Goal: Information Seeking & Learning: Learn about a topic

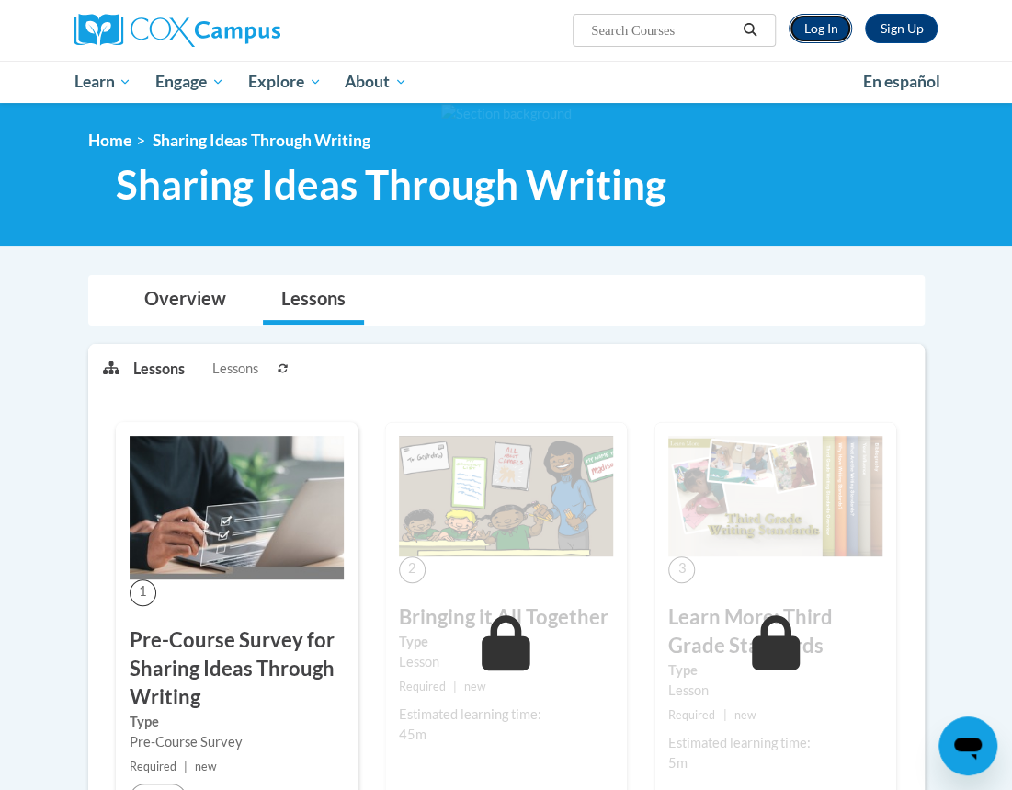
click at [816, 27] on link "Log In" at bounding box center [820, 28] width 63 height 29
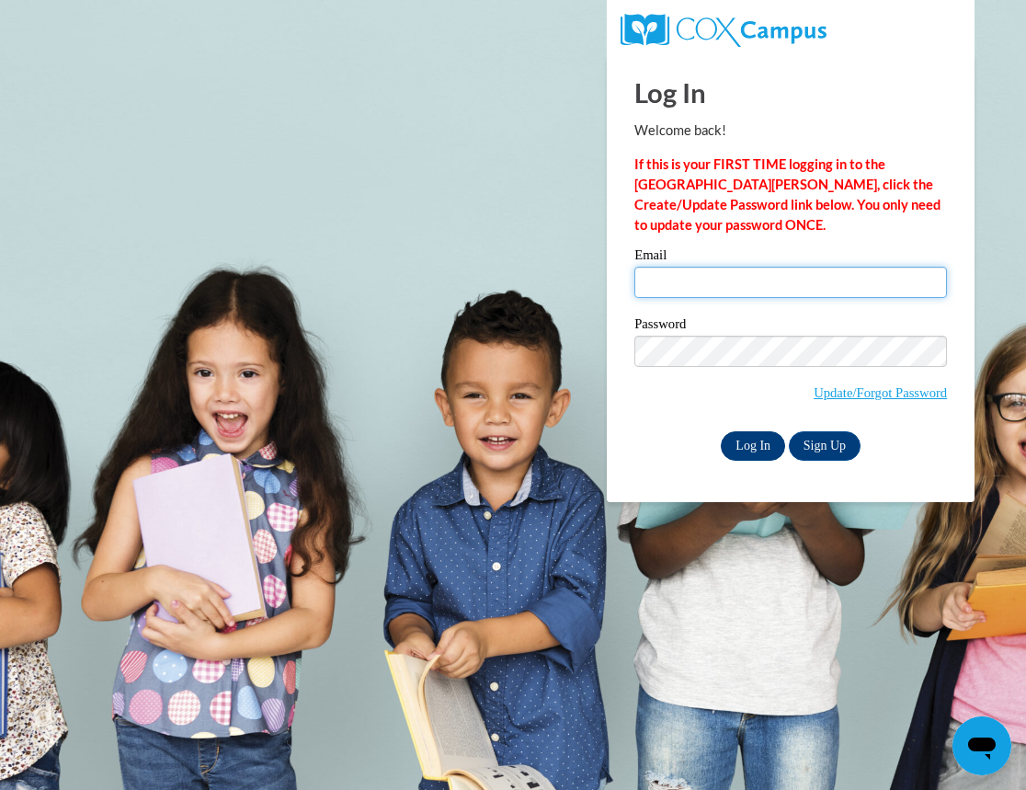
type input "Heidi.Condo@bcesc.org"
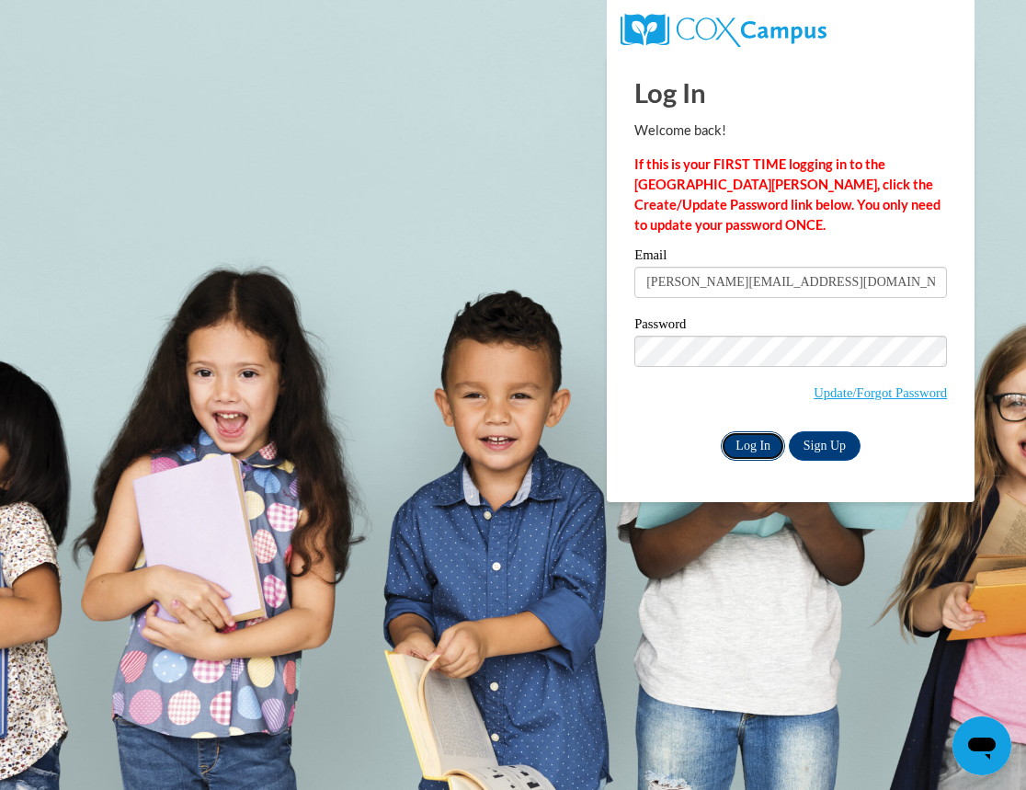
click at [739, 446] on input "Log In" at bounding box center [753, 445] width 64 height 29
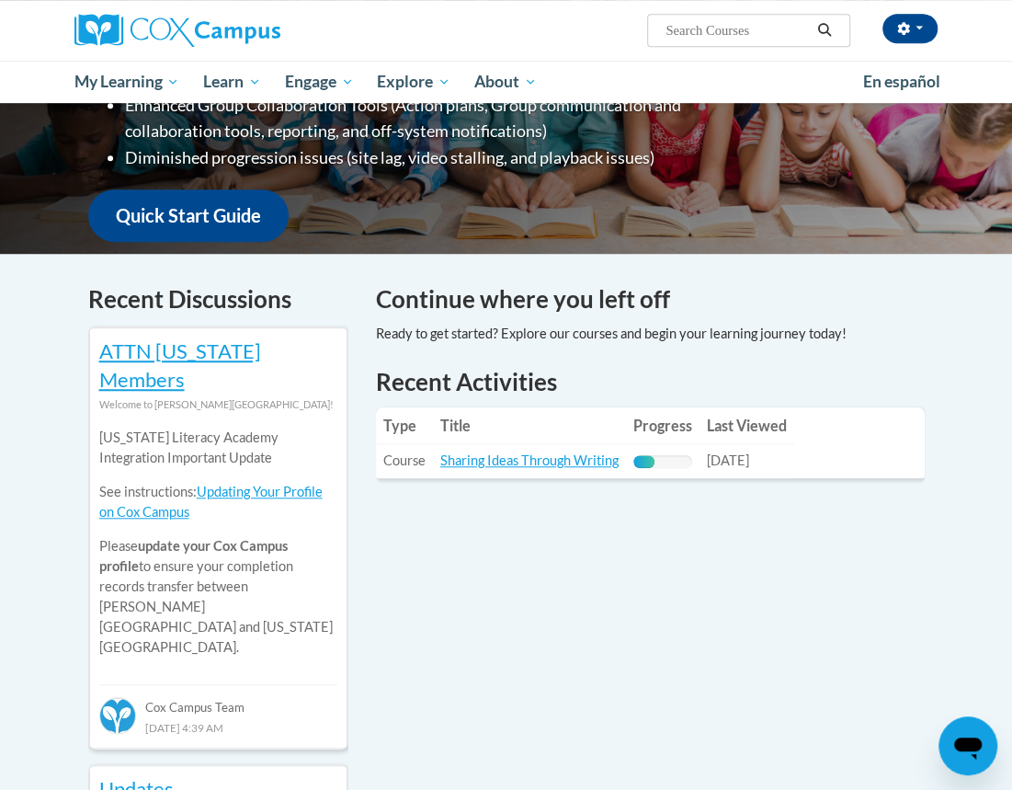
scroll to position [416, 0]
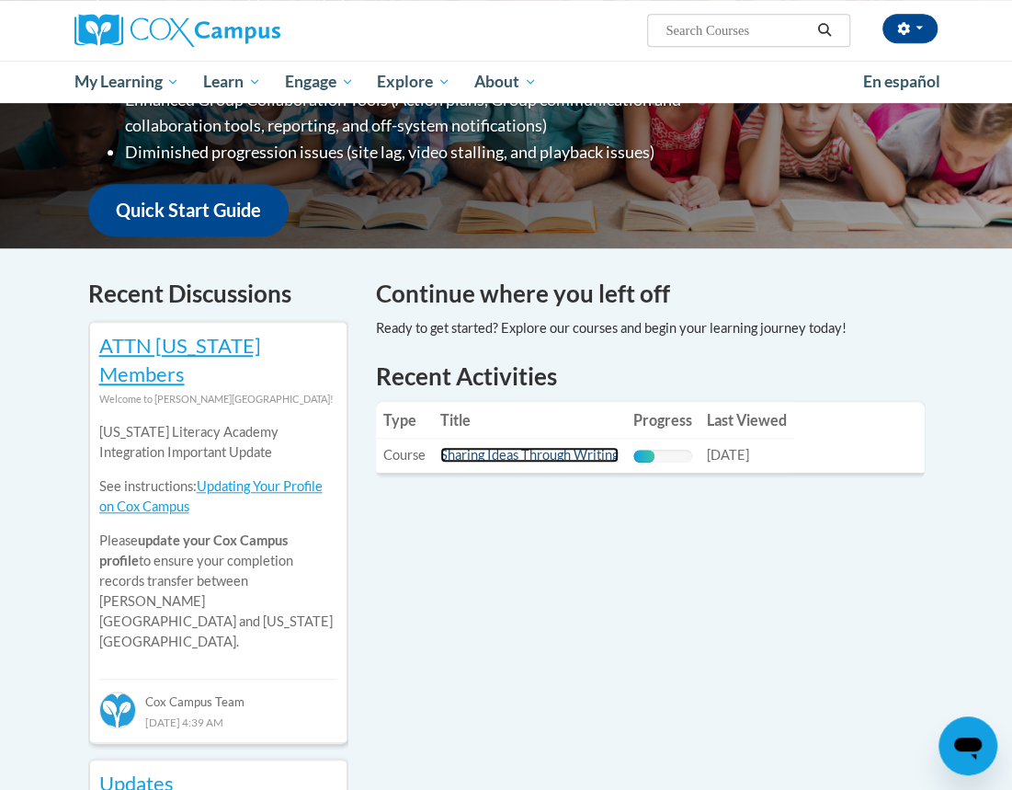
click at [570, 455] on link "Sharing Ideas Through Writing" at bounding box center [529, 455] width 178 height 16
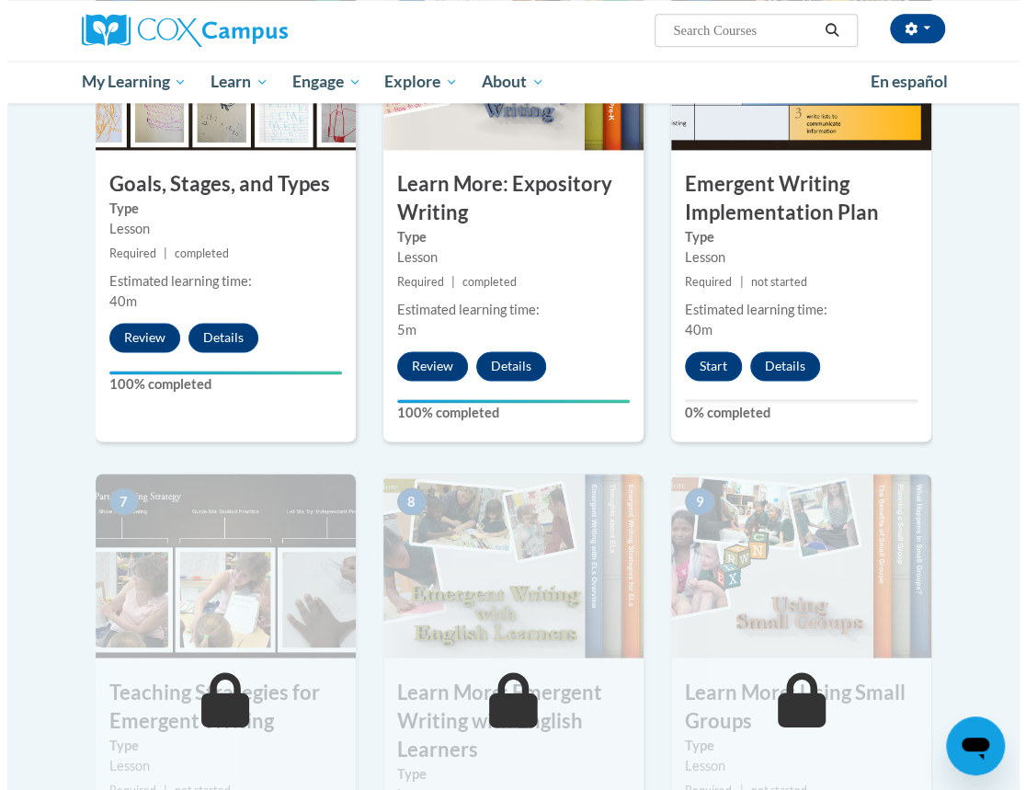
scroll to position [1065, 0]
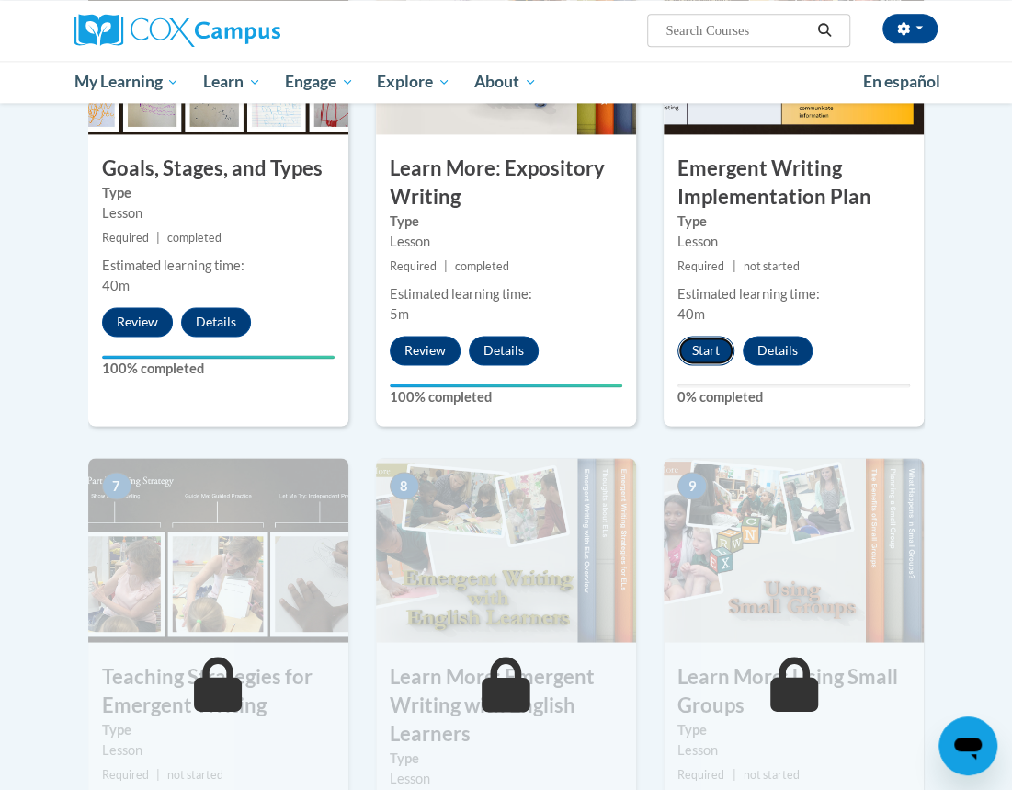
click at [704, 348] on button "Start" at bounding box center [706, 350] width 57 height 29
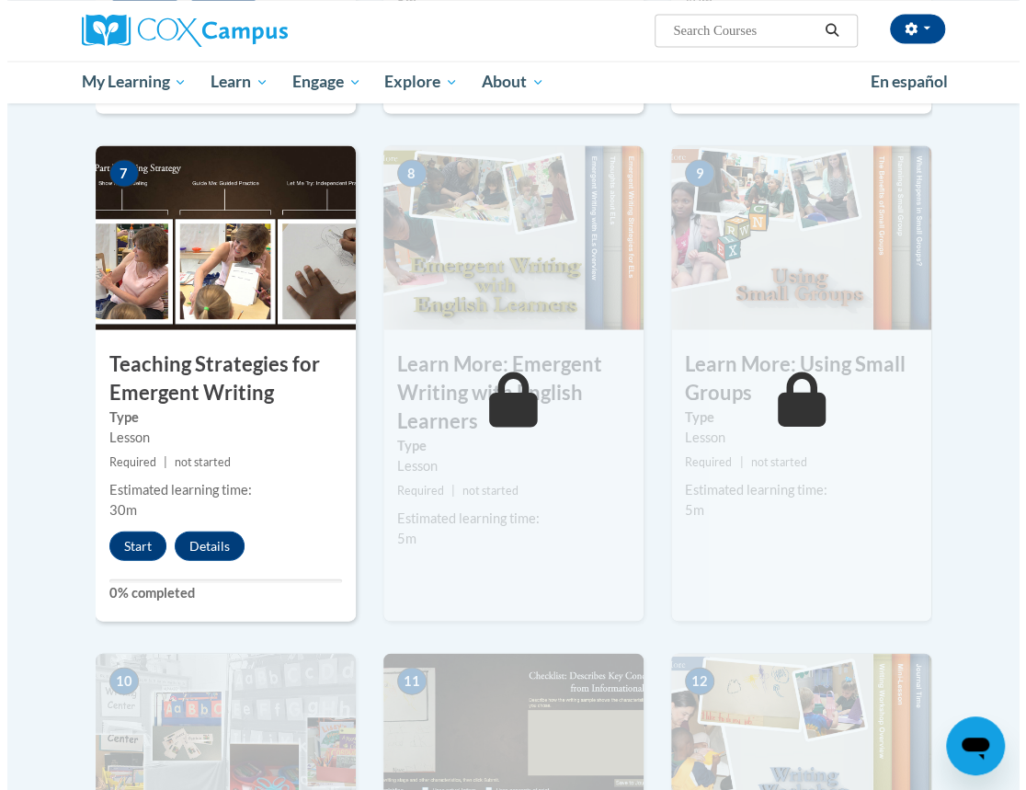
scroll to position [1379, 0]
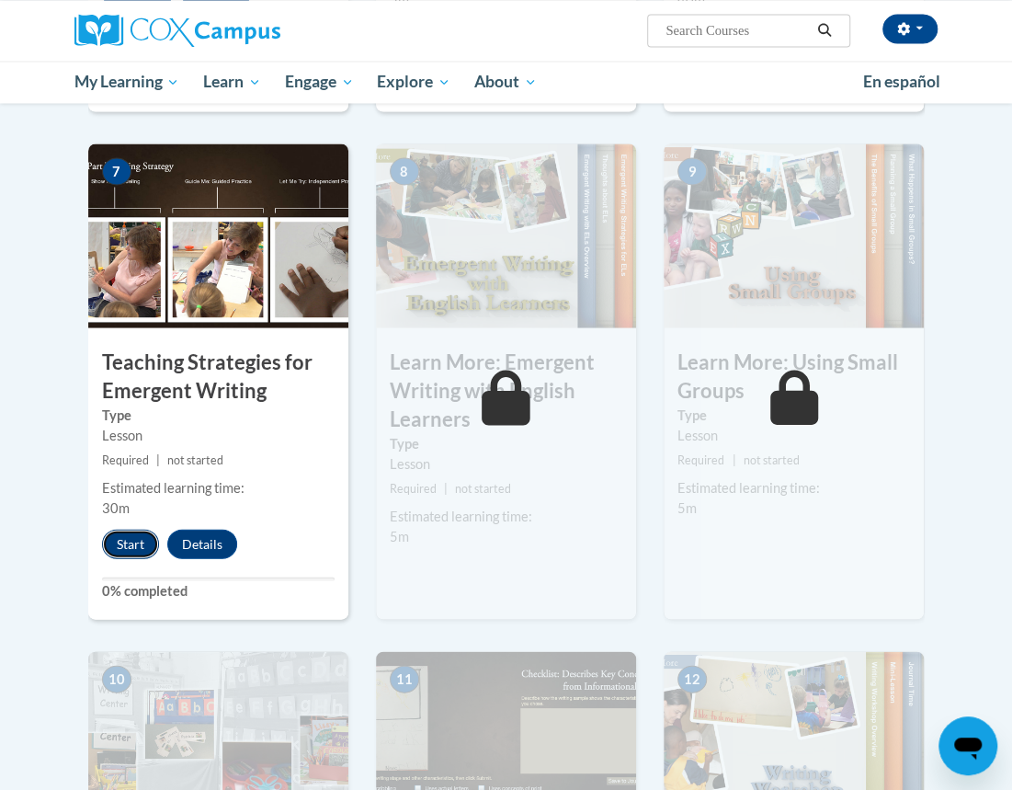
click at [127, 535] on button "Start" at bounding box center [130, 543] width 57 height 29
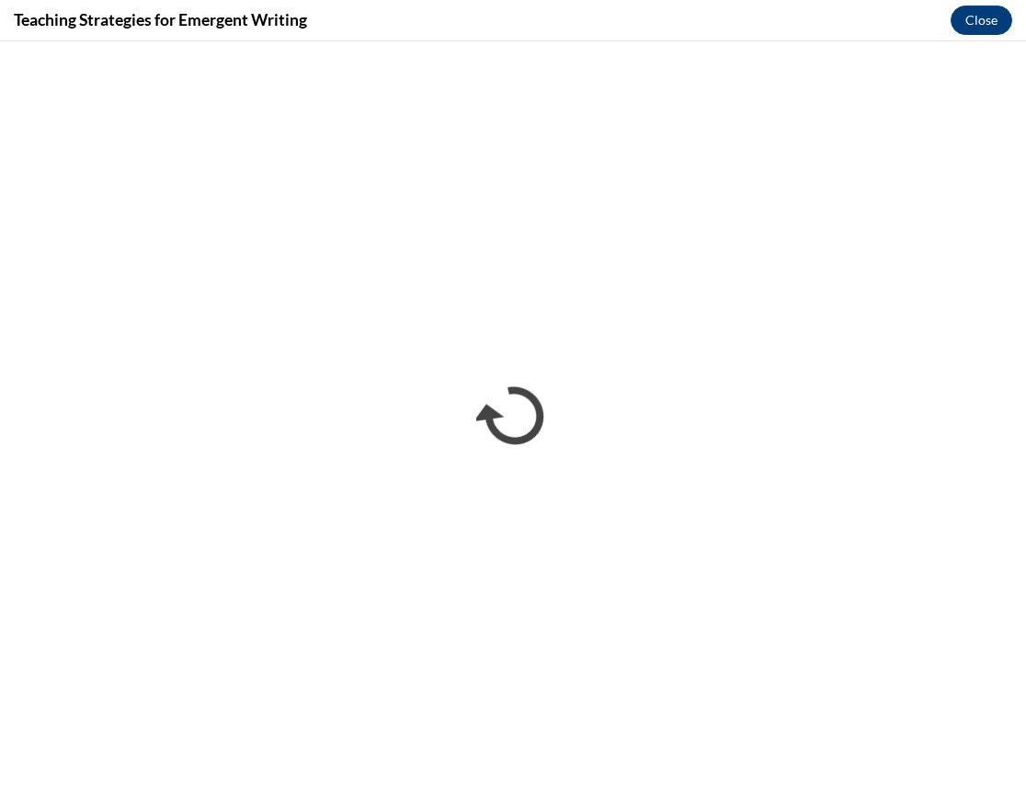
scroll to position [0, 0]
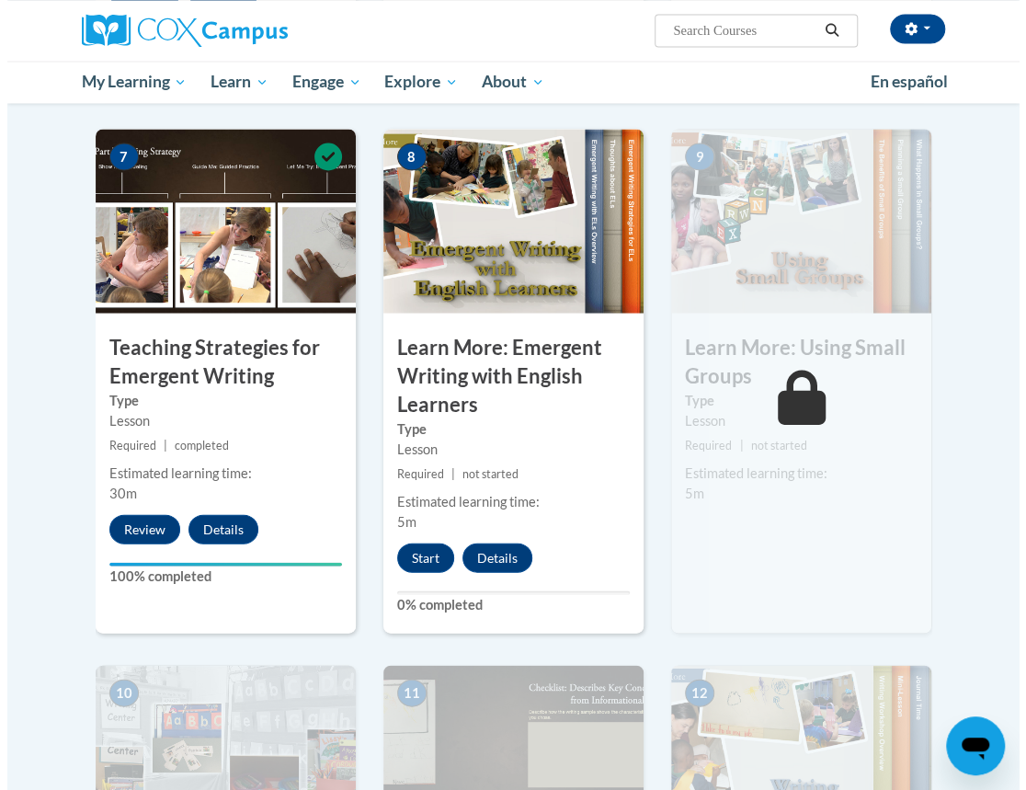
scroll to position [1399, 0]
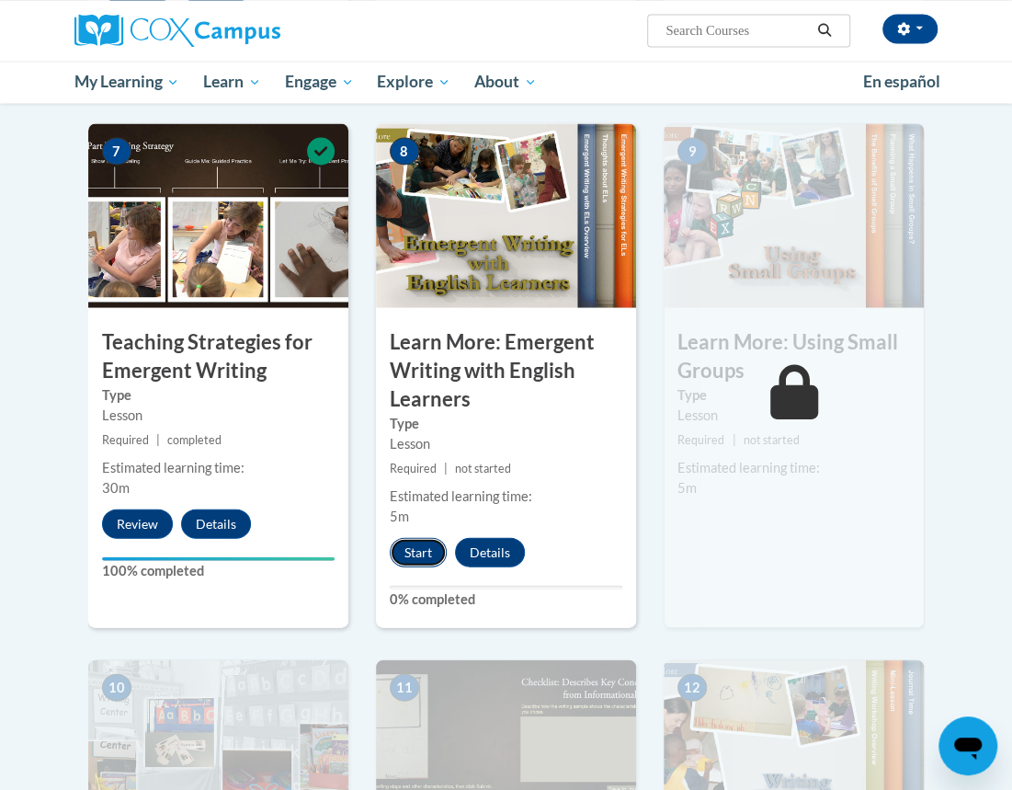
click at [427, 545] on button "Start" at bounding box center [418, 551] width 57 height 29
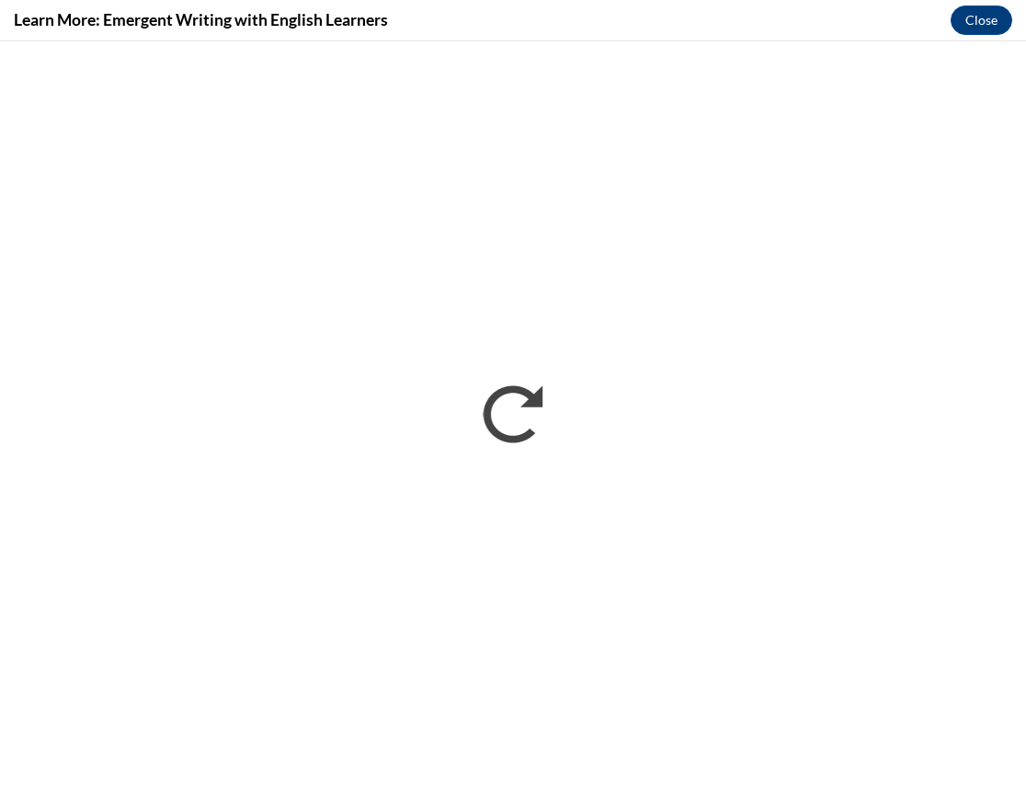
scroll to position [0, 0]
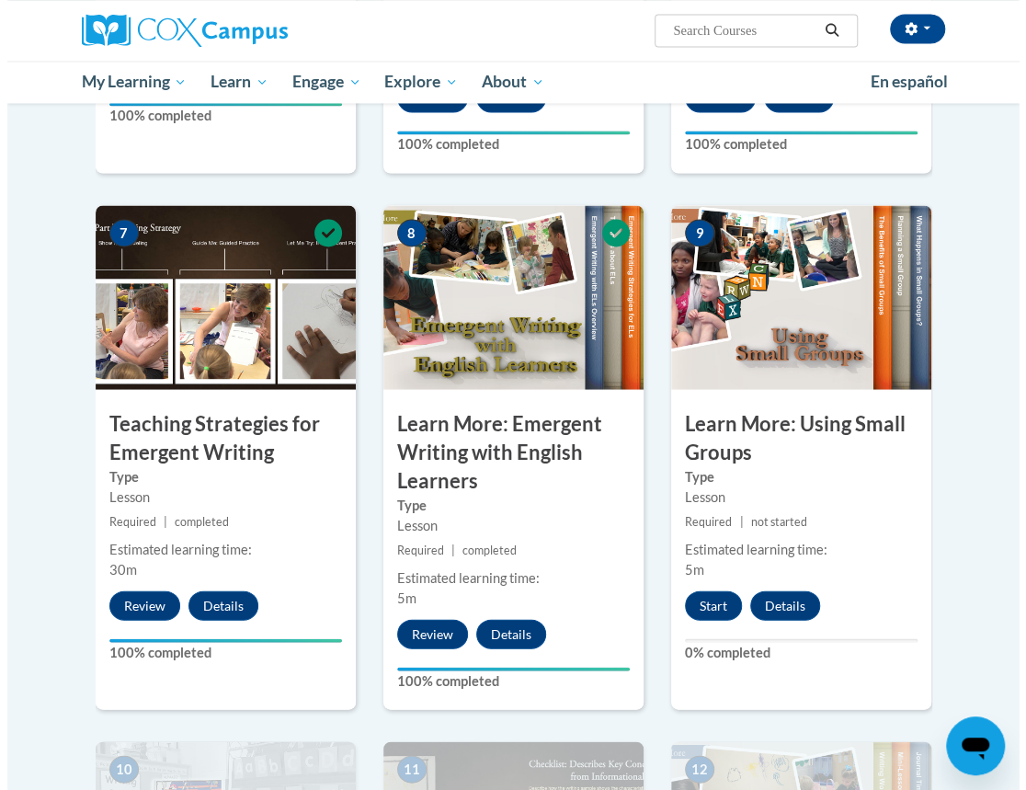
scroll to position [1318, 0]
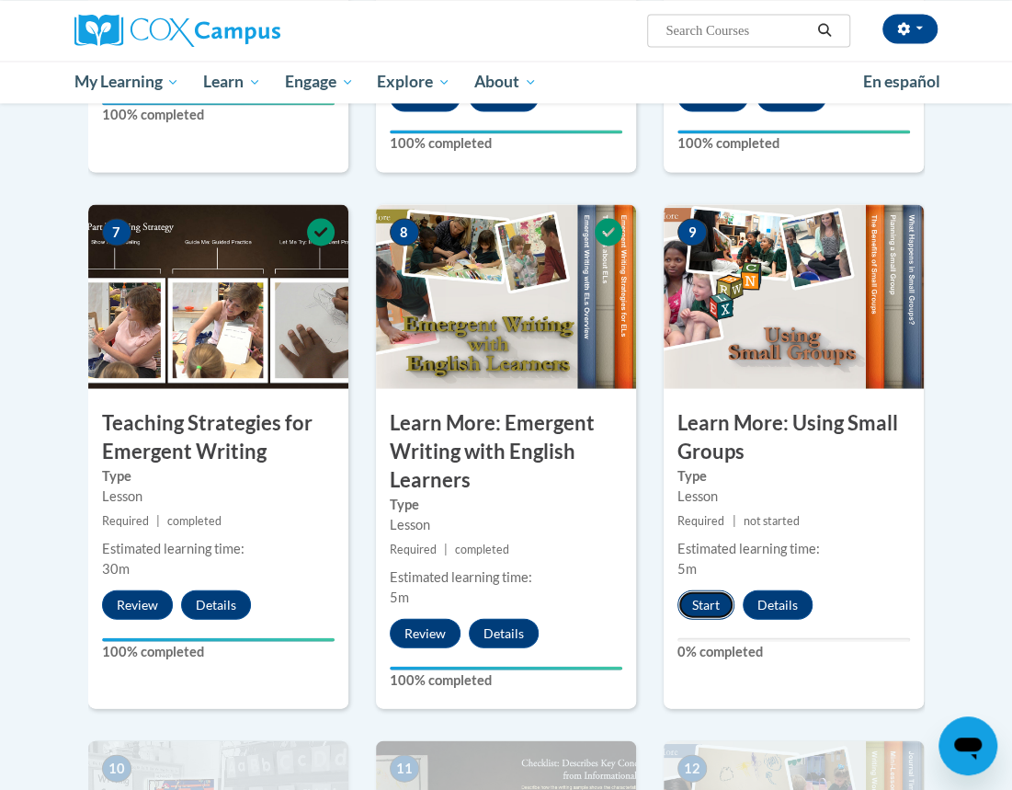
click at [699, 602] on button "Start" at bounding box center [706, 603] width 57 height 29
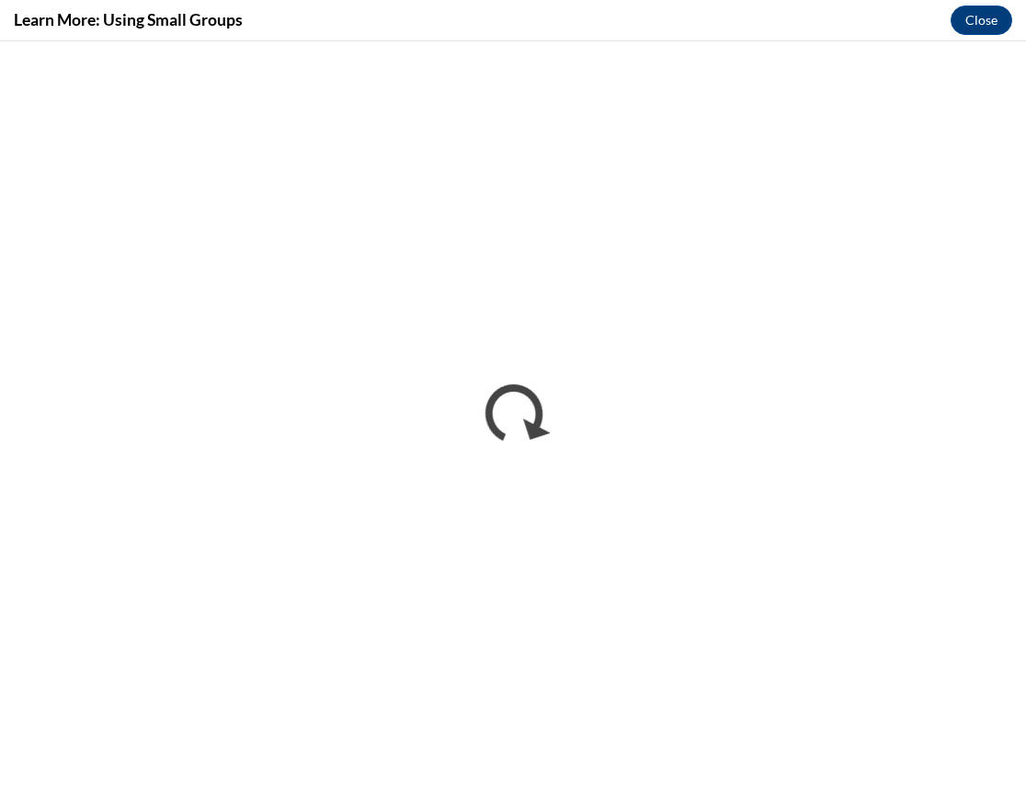
scroll to position [0, 0]
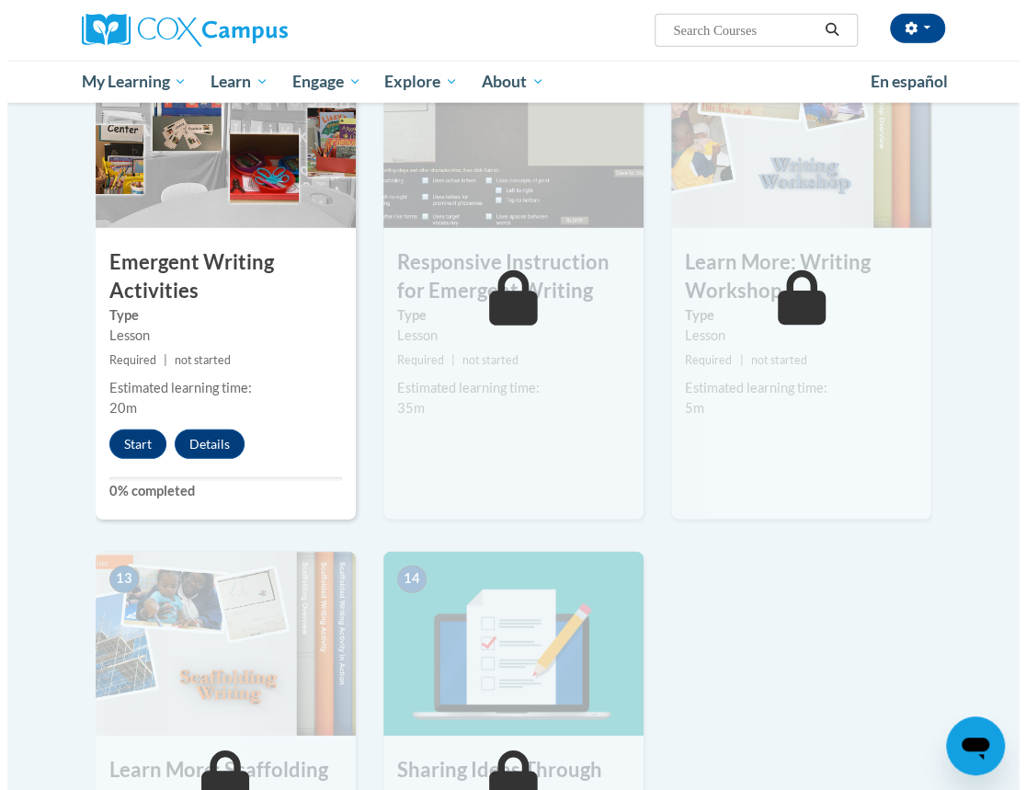
scroll to position [2015, 0]
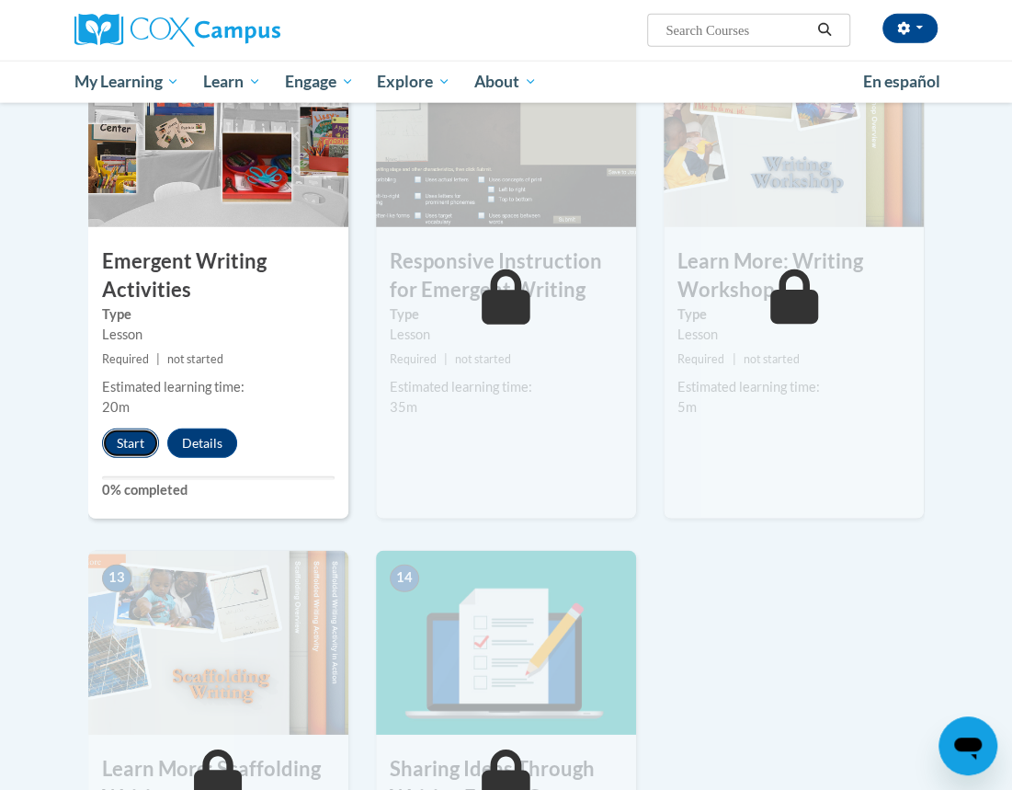
click at [141, 442] on button "Start" at bounding box center [130, 442] width 57 height 29
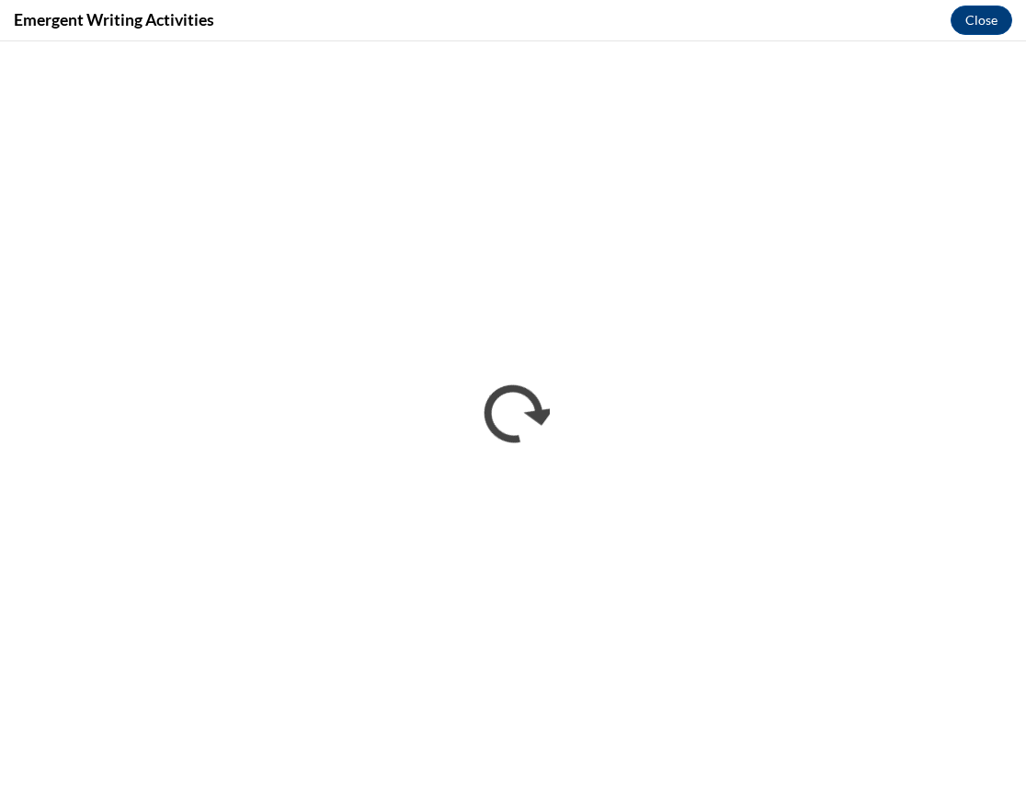
scroll to position [0, 0]
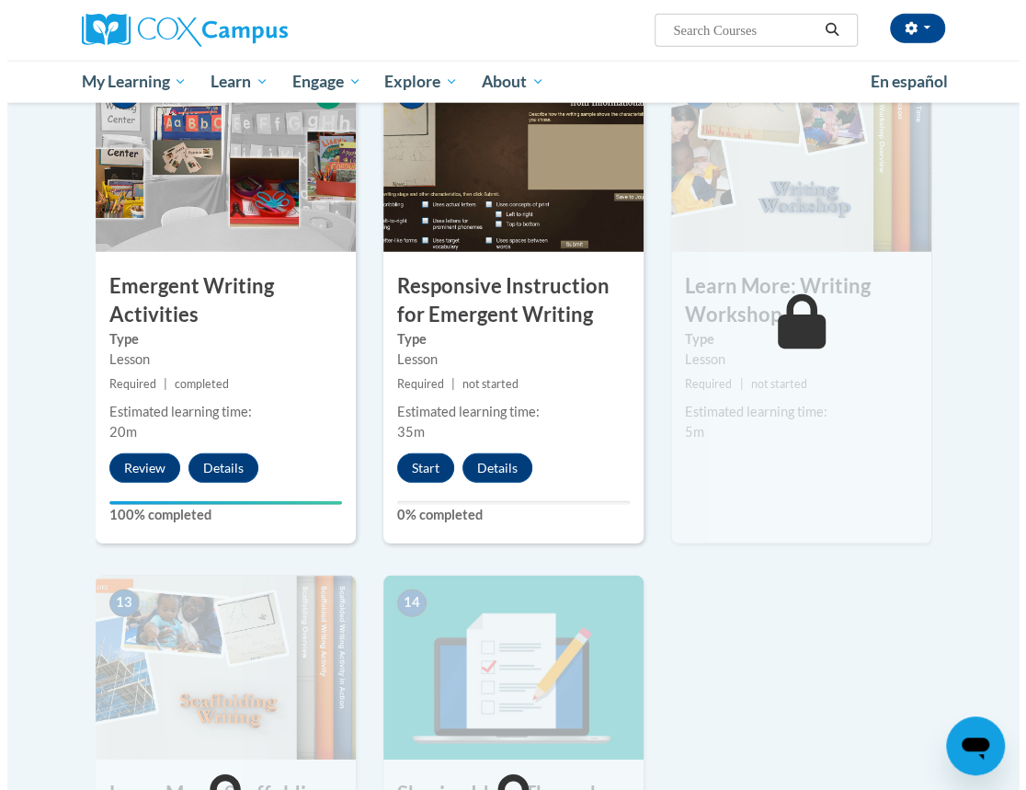
scroll to position [1852, 0]
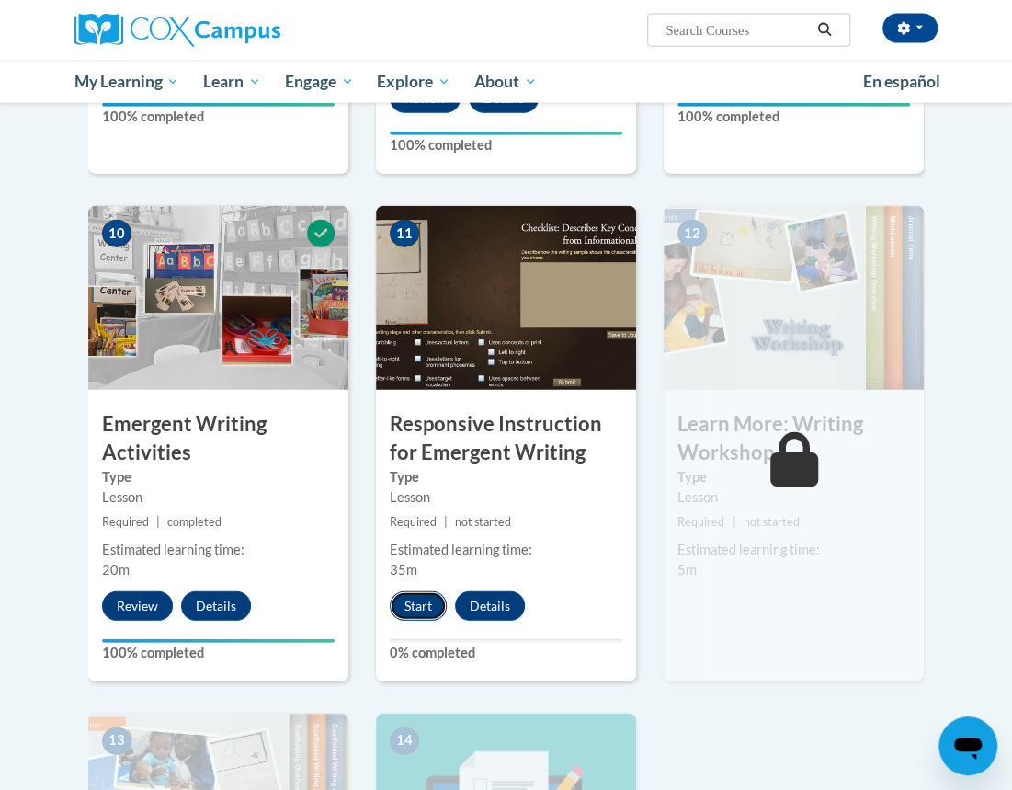
click at [422, 606] on button "Start" at bounding box center [418, 605] width 57 height 29
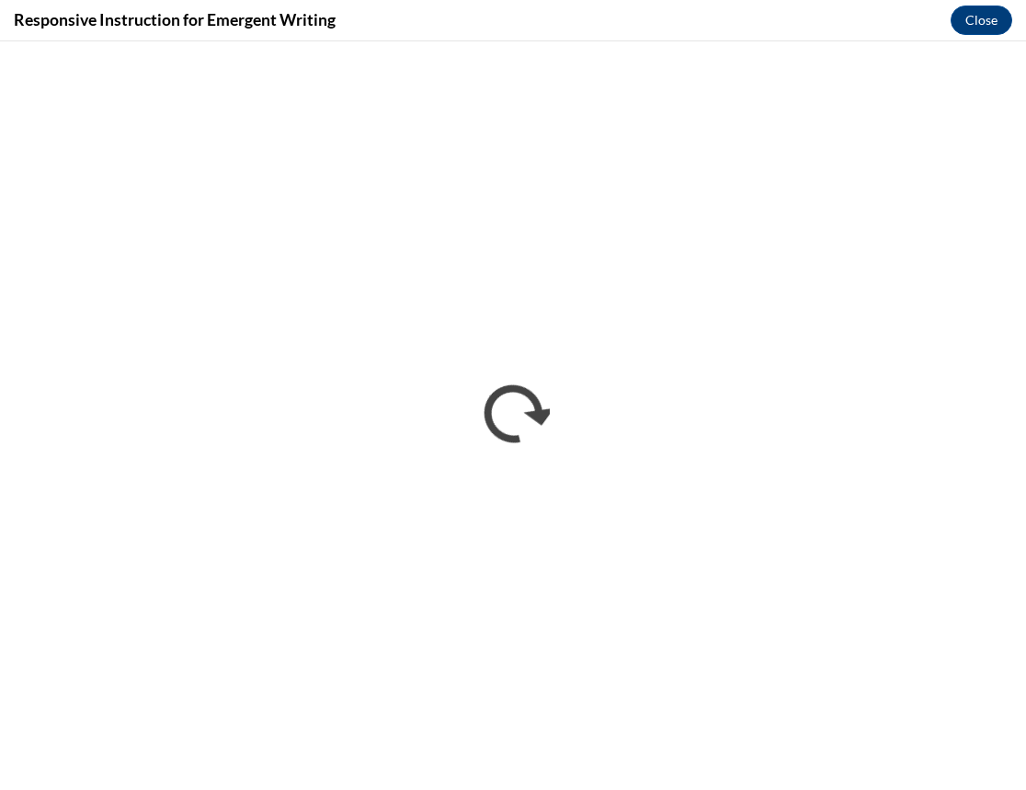
scroll to position [0, 0]
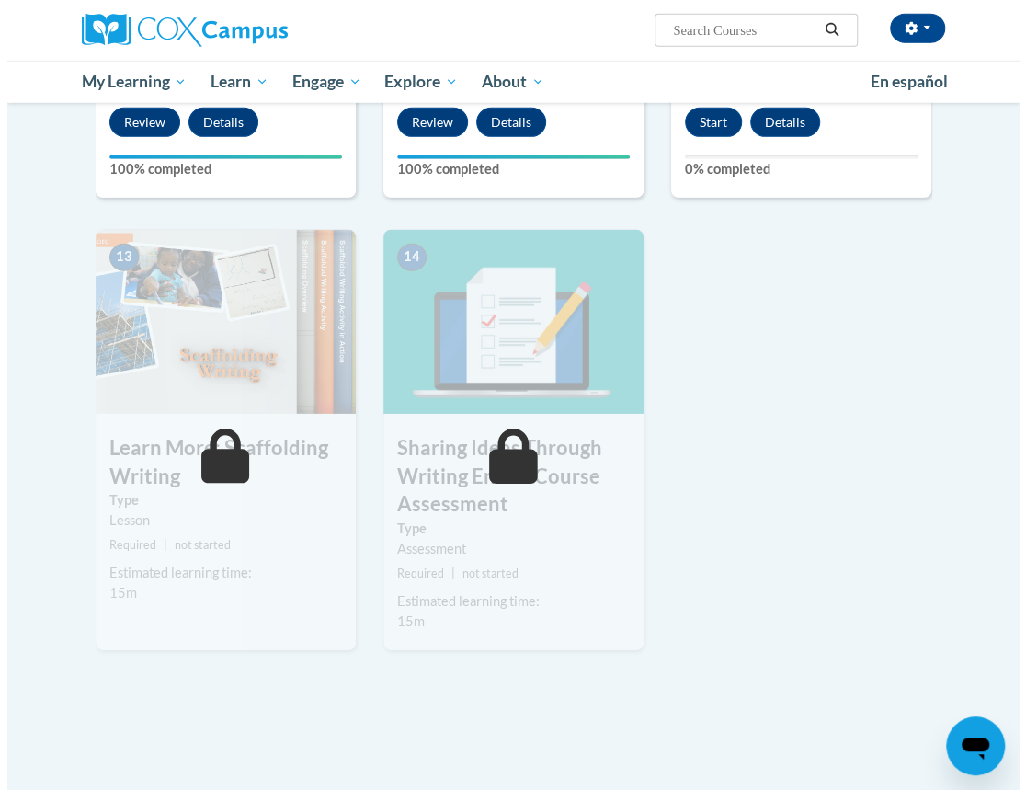
scroll to position [2337, 0]
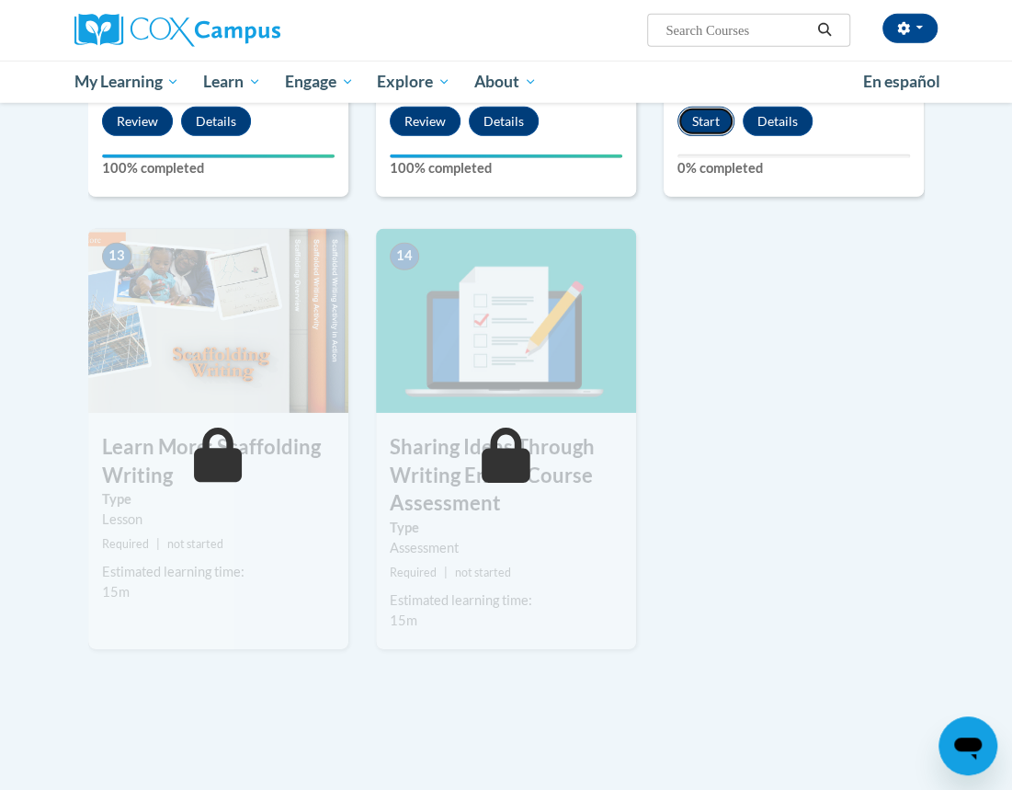
click at [691, 118] on button "Start" at bounding box center [706, 121] width 57 height 29
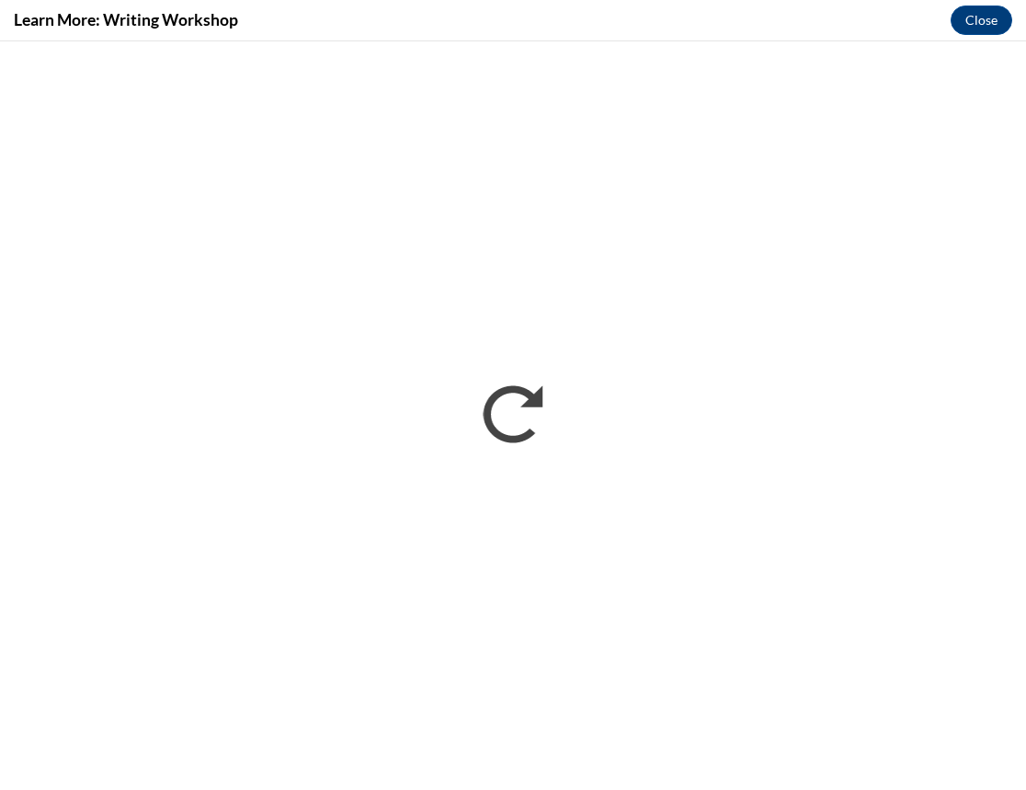
scroll to position [0, 0]
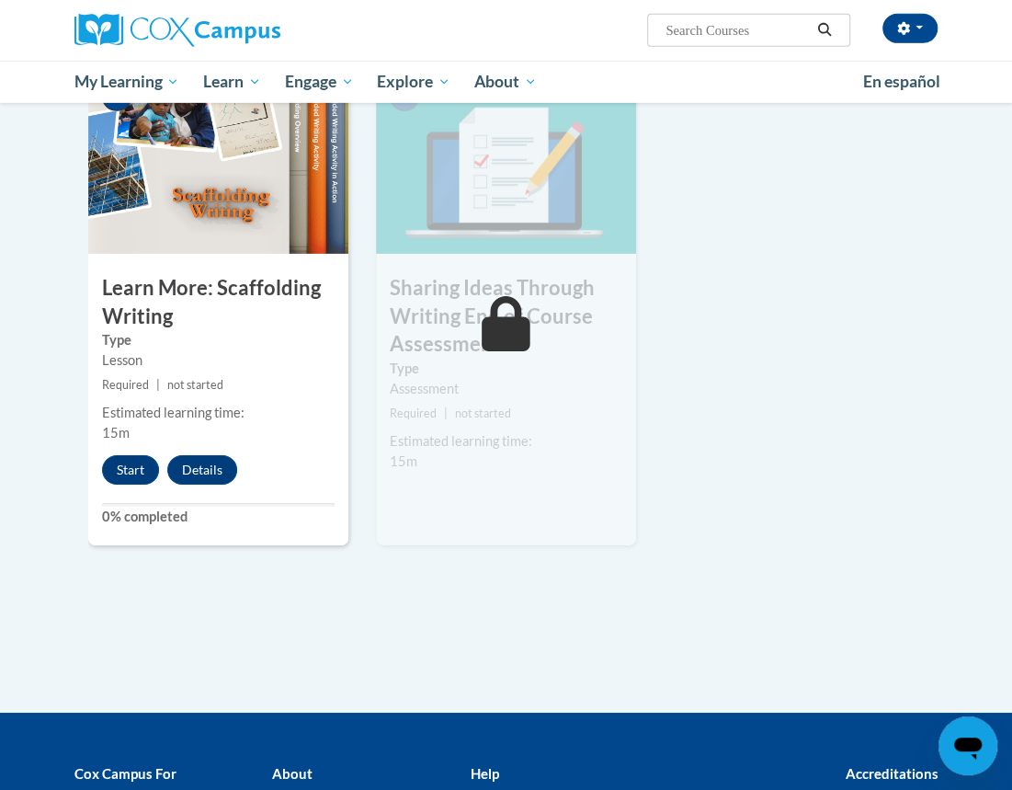
scroll to position [2491, 0]
